Goal: Task Accomplishment & Management: Use online tool/utility

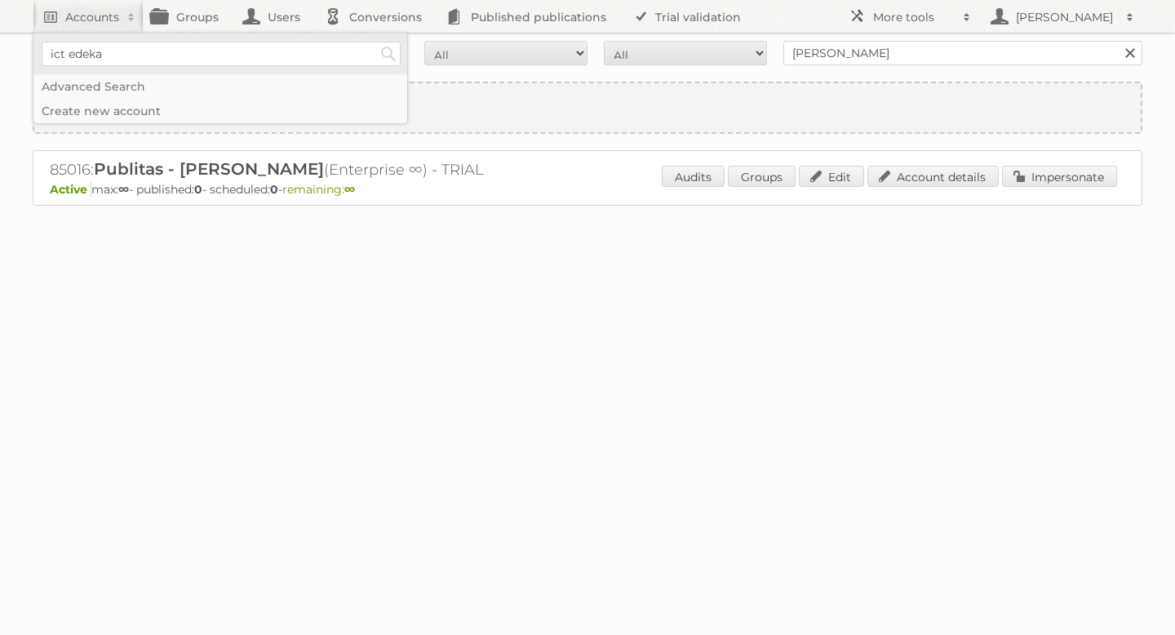
type input"] "ICT Edeka"
click at [384, 56] on input "Search" at bounding box center [388, 54] width 24 height 24
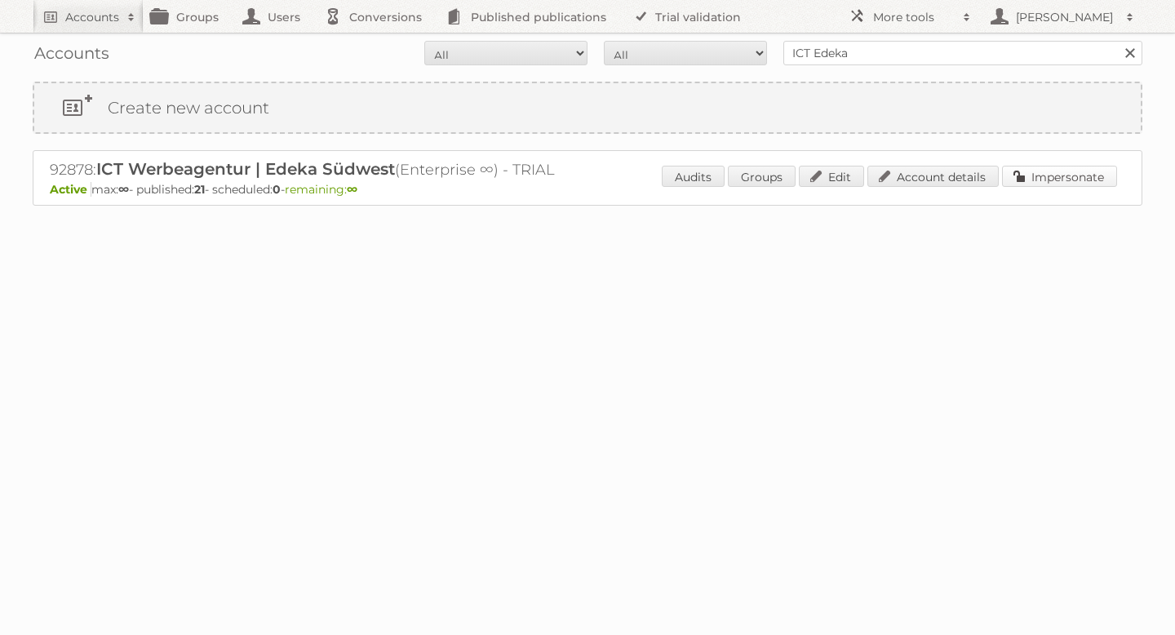
click at [1048, 173] on link "Impersonate" at bounding box center [1059, 176] width 115 height 21
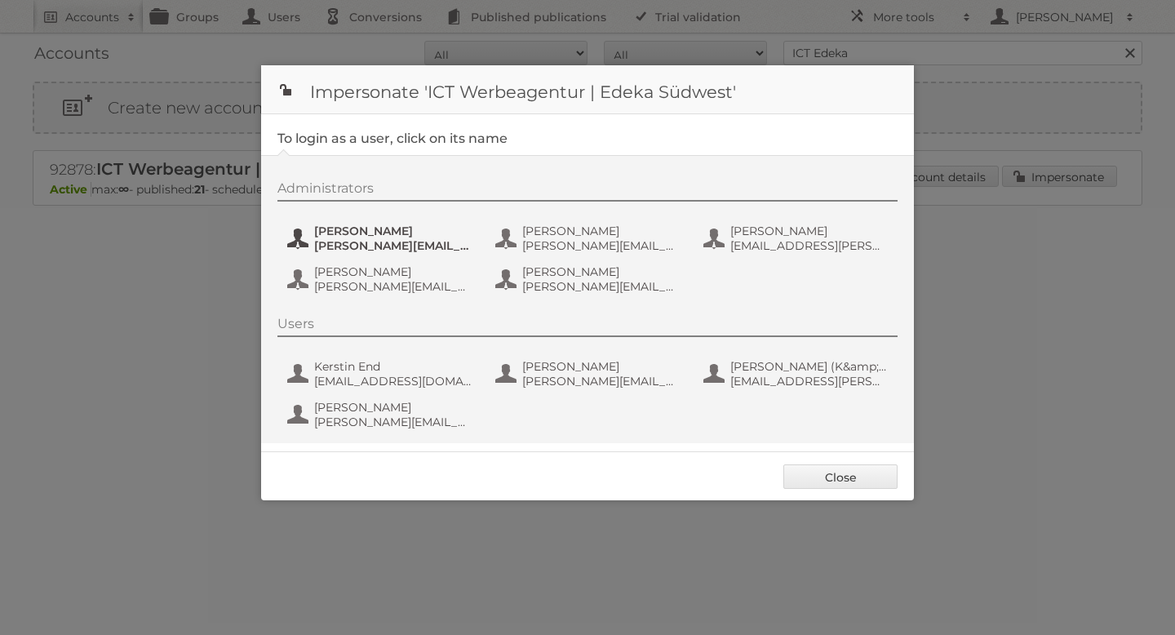
click at [375, 229] on span "[PERSON_NAME]" at bounding box center [393, 231] width 158 height 15
